Goal: Transaction & Acquisition: Purchase product/service

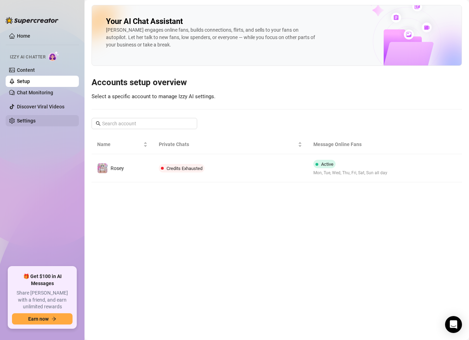
click at [22, 118] on link "Settings" at bounding box center [26, 121] width 19 height 6
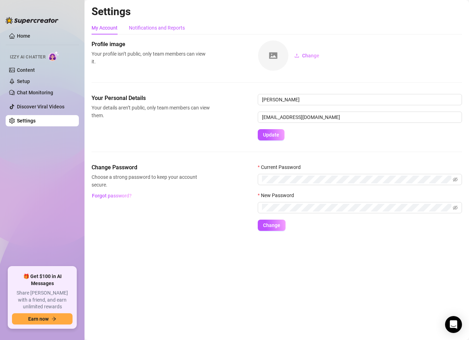
click at [149, 31] on div "Notifications and Reports" at bounding box center [157, 28] width 56 height 8
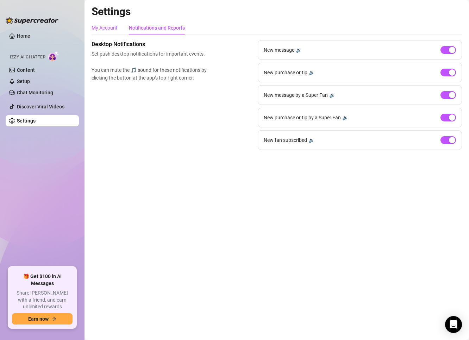
click at [106, 27] on div "My Account" at bounding box center [105, 28] width 26 height 8
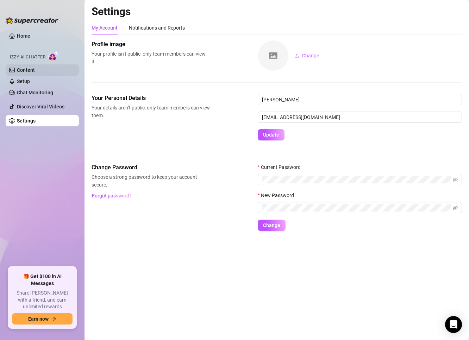
click at [35, 72] on link "Content" at bounding box center [26, 70] width 18 height 6
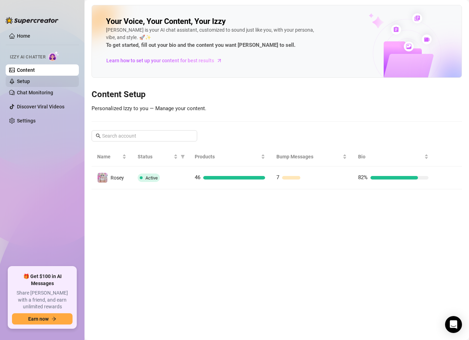
click at [30, 84] on link "Setup" at bounding box center [23, 82] width 13 height 6
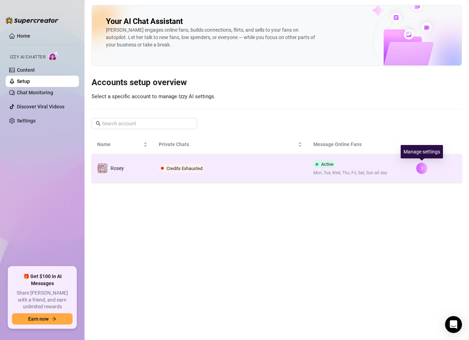
click at [420, 166] on icon "right" at bounding box center [422, 168] width 5 height 5
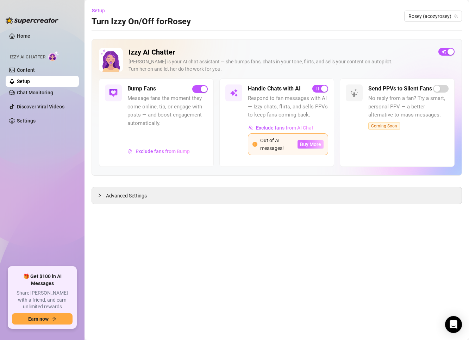
click at [312, 146] on span "Buy More" at bounding box center [310, 145] width 21 height 6
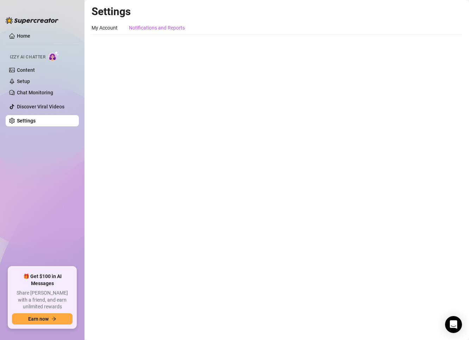
click at [144, 28] on div "Notifications and Reports" at bounding box center [157, 28] width 56 height 8
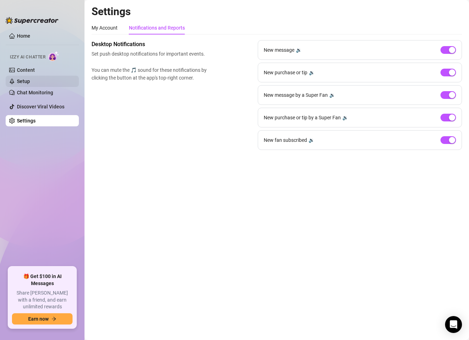
click at [30, 79] on link "Setup" at bounding box center [23, 82] width 13 height 6
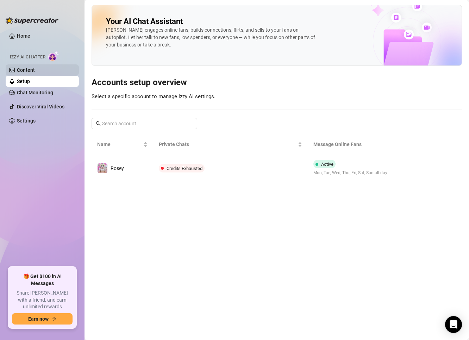
click at [35, 73] on link "Content" at bounding box center [26, 70] width 18 height 6
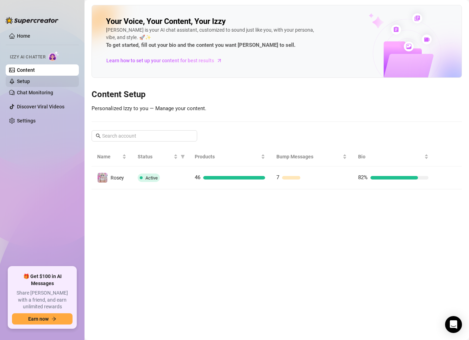
click at [30, 79] on link "Setup" at bounding box center [23, 82] width 13 height 6
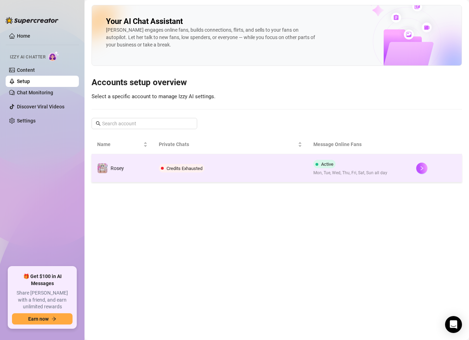
click at [297, 175] on td "Credits Exhausted" at bounding box center [230, 168] width 154 height 28
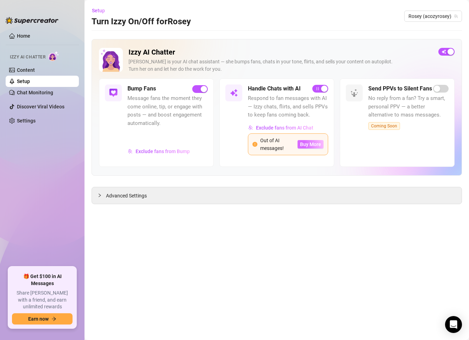
click at [304, 146] on span "Buy More" at bounding box center [310, 145] width 21 height 6
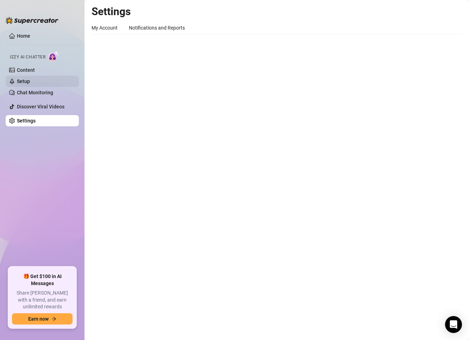
click at [23, 79] on link "Setup" at bounding box center [23, 82] width 13 height 6
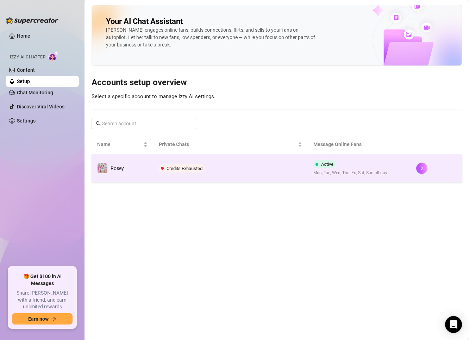
click at [275, 162] on td "Credits Exhausted" at bounding box center [230, 168] width 154 height 28
